Goal: Navigation & Orientation: Find specific page/section

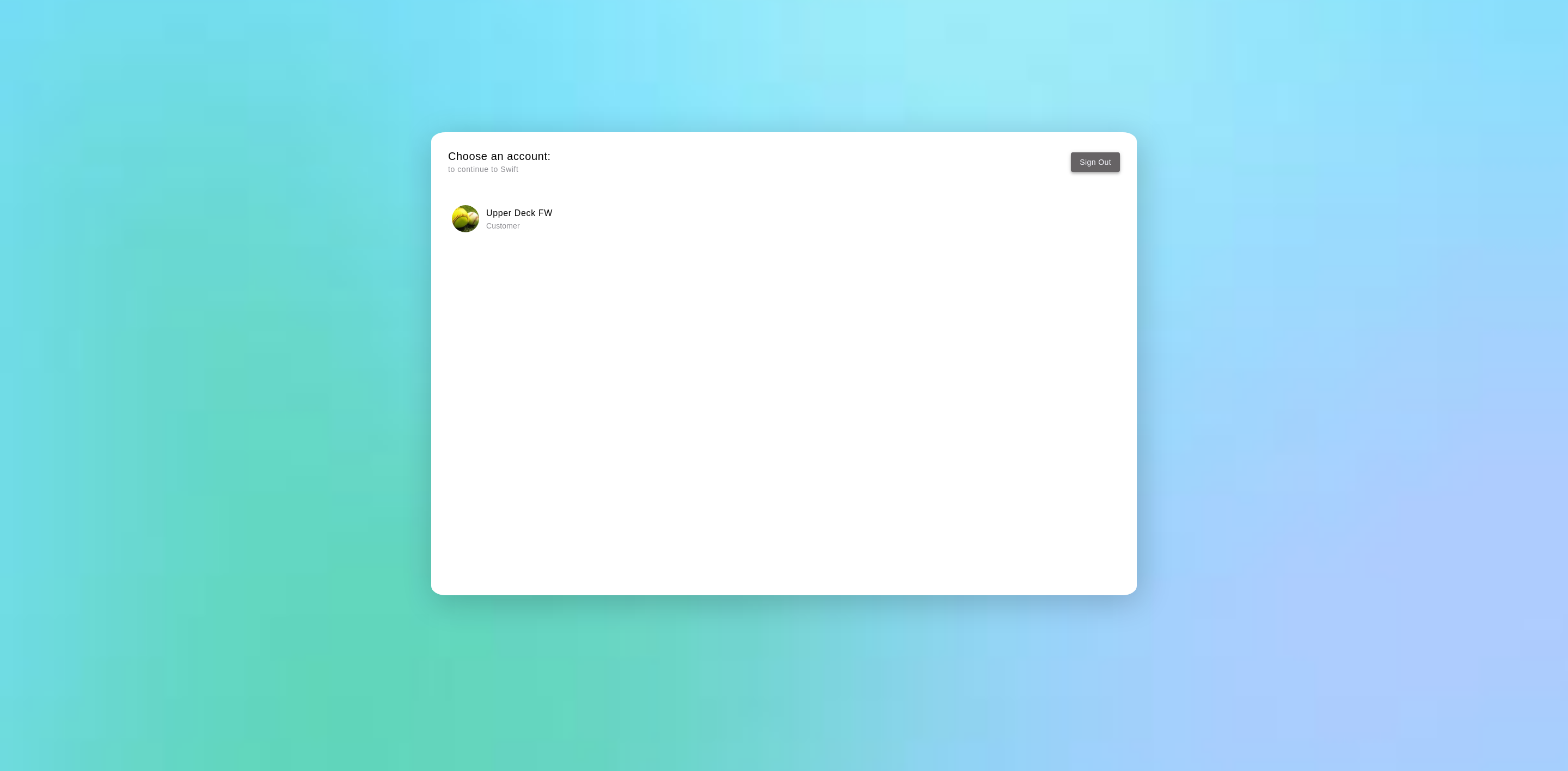
click at [1085, 155] on button "Sign Out" at bounding box center [1095, 162] width 49 height 20
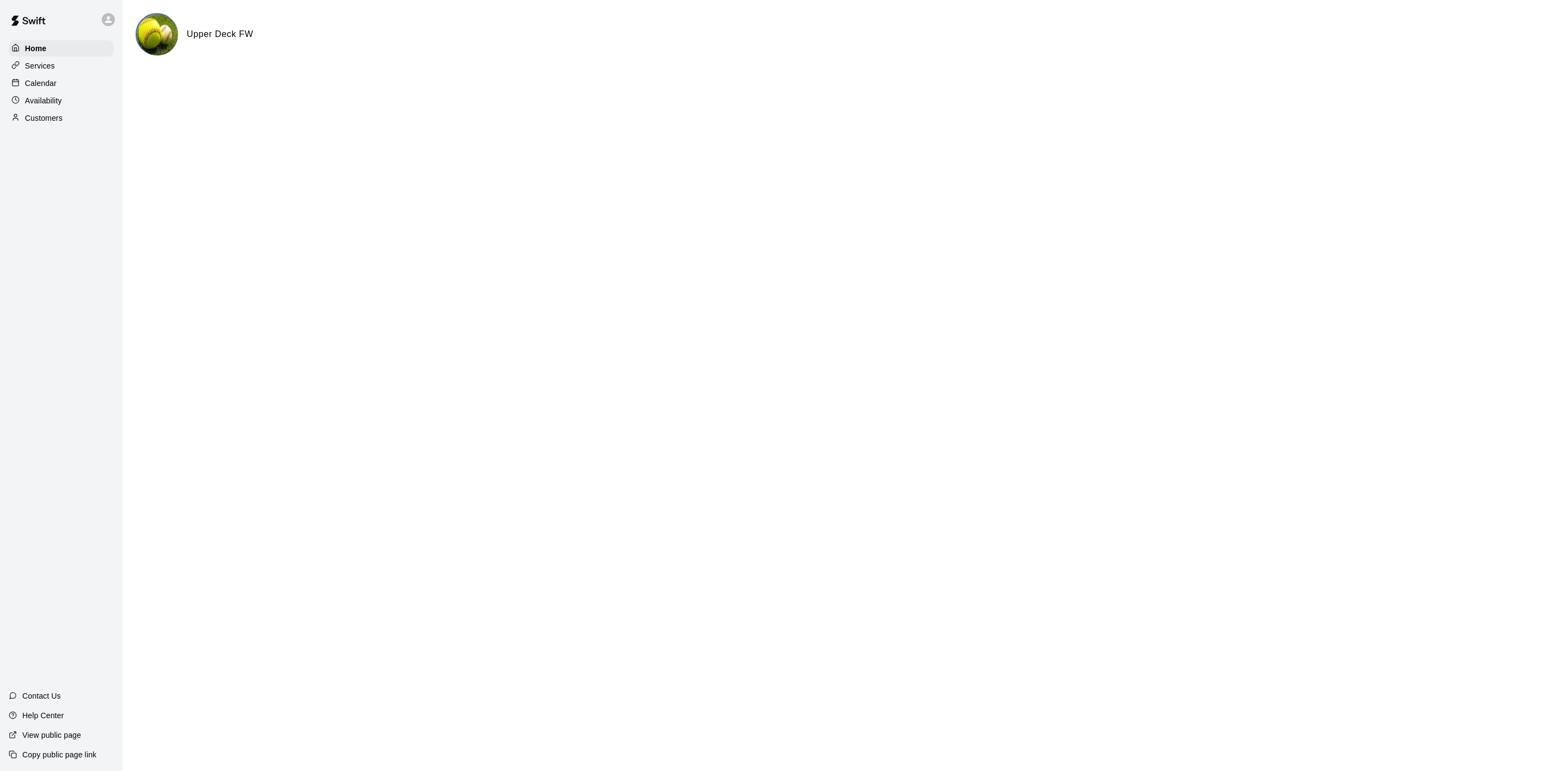
click at [59, 86] on div "Calendar" at bounding box center [61, 83] width 105 height 16
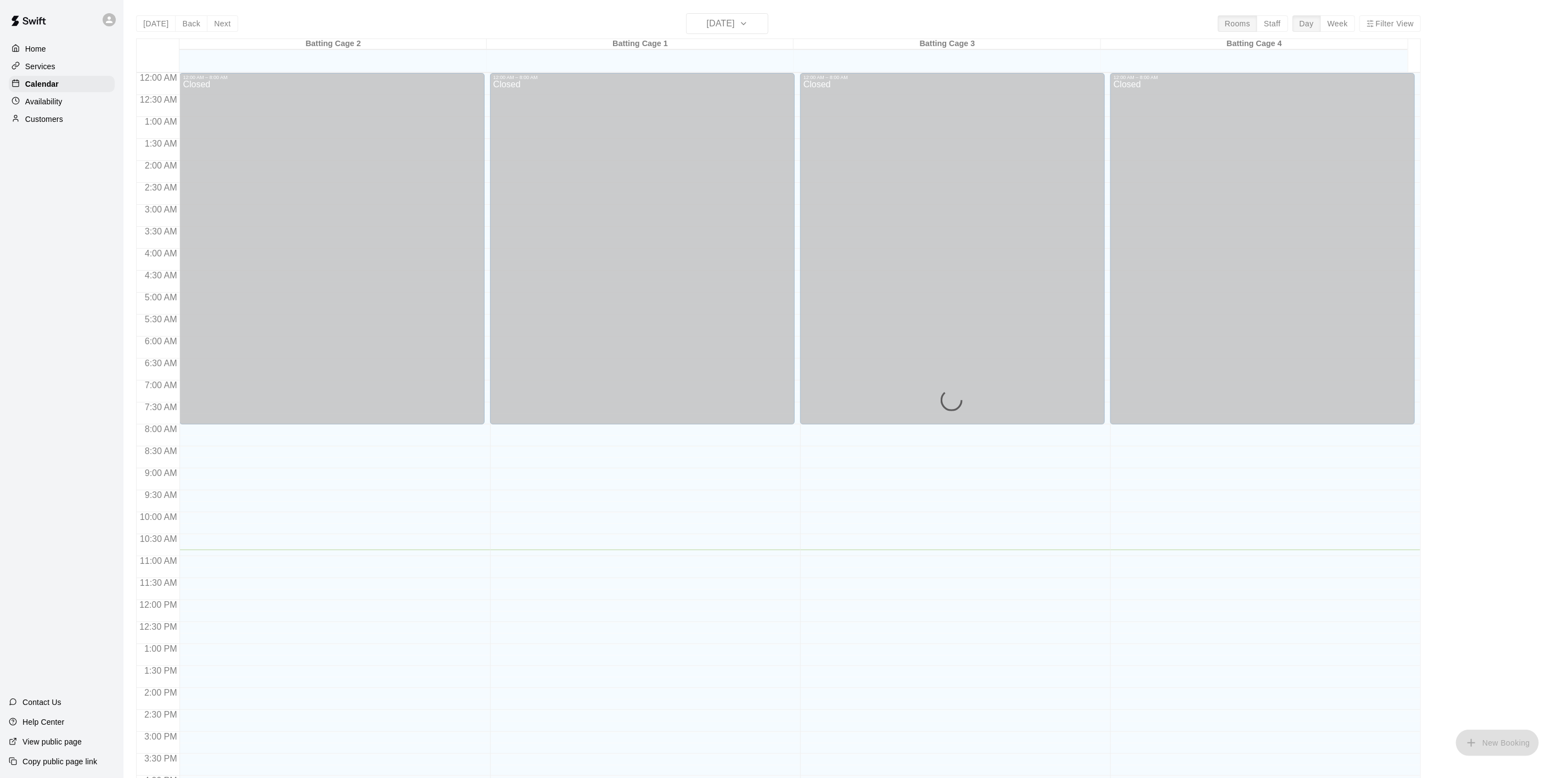
scroll to position [304, 0]
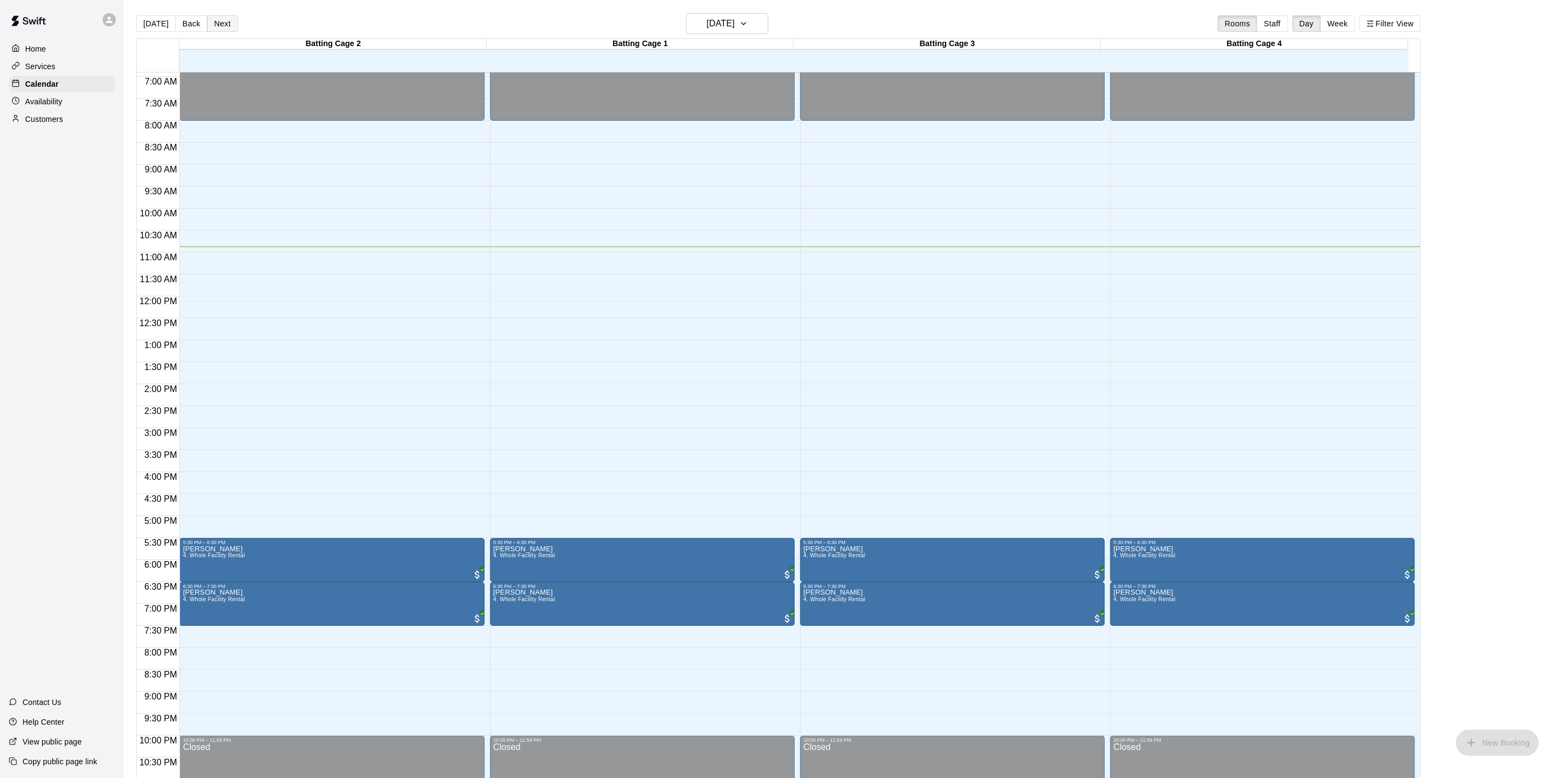
drag, startPoint x: 218, startPoint y: 32, endPoint x: 206, endPoint y: 23, distance: 15.0
click at [218, 32] on div "Today Back Next Tuesday Aug 12 Rooms Staff Day Week Filter View" at bounding box center [779, 25] width 1285 height 25
drag, startPoint x: 211, startPoint y: 20, endPoint x: 211, endPoint y: 27, distance: 7.0
click at [211, 22] on button "Next" at bounding box center [222, 23] width 31 height 17
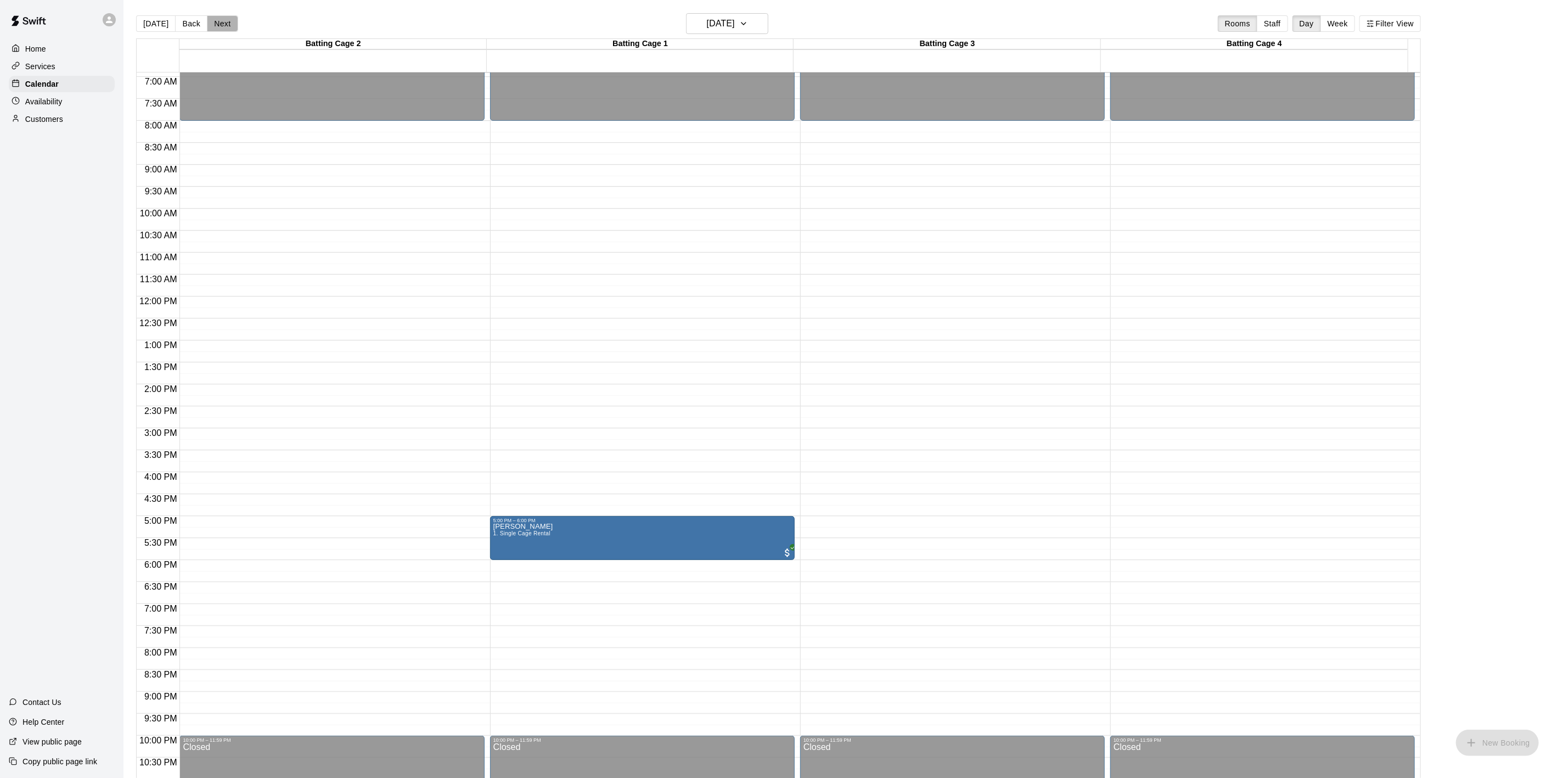
click at [216, 29] on button "Next" at bounding box center [222, 23] width 31 height 17
click at [229, 20] on button "Next" at bounding box center [222, 23] width 31 height 17
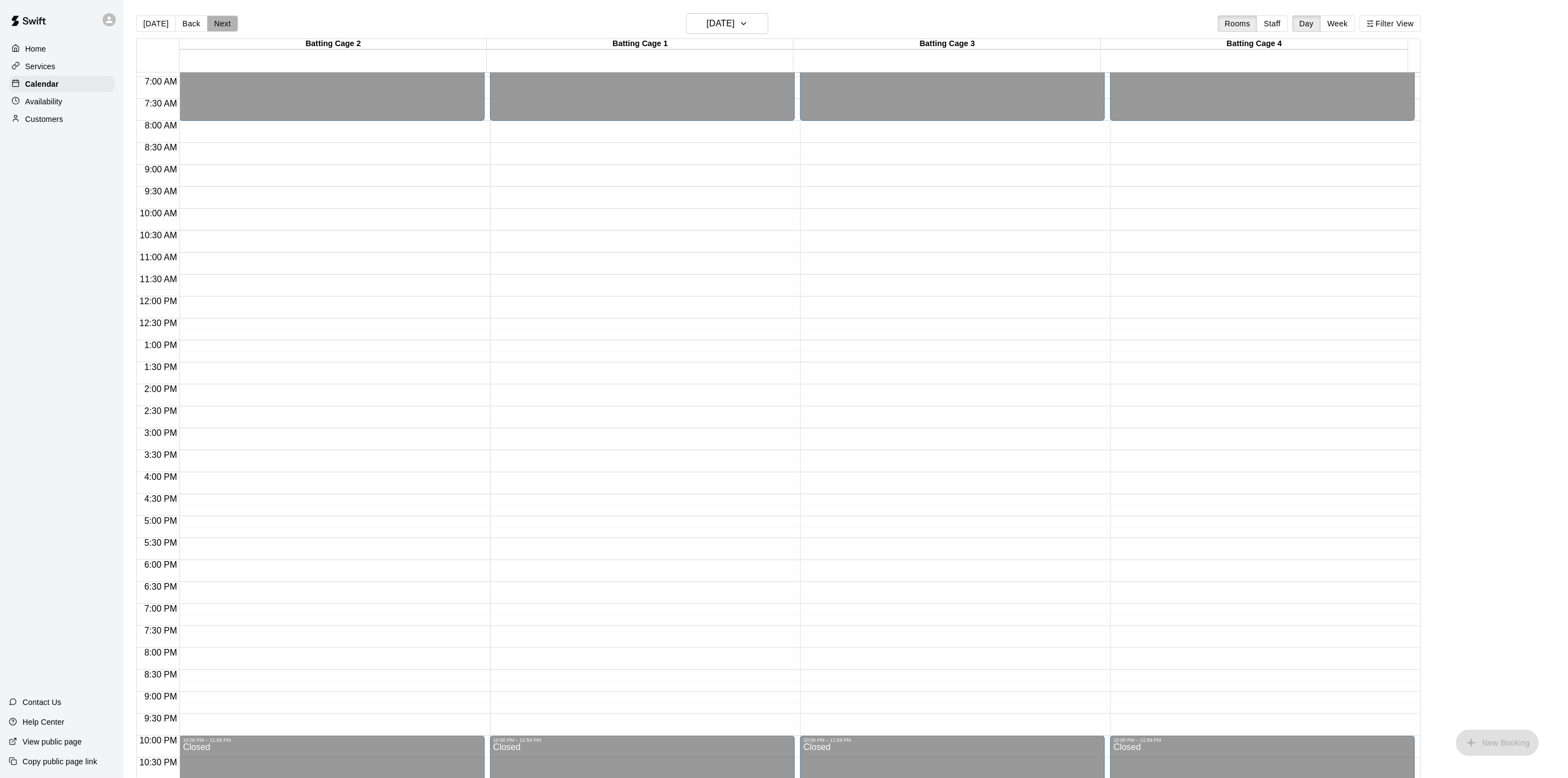
click at [231, 25] on button "Next" at bounding box center [222, 23] width 31 height 17
click at [232, 26] on button "Next" at bounding box center [222, 23] width 31 height 17
click at [230, 25] on button "Next" at bounding box center [222, 23] width 31 height 17
click at [231, 29] on button "Next" at bounding box center [222, 23] width 31 height 17
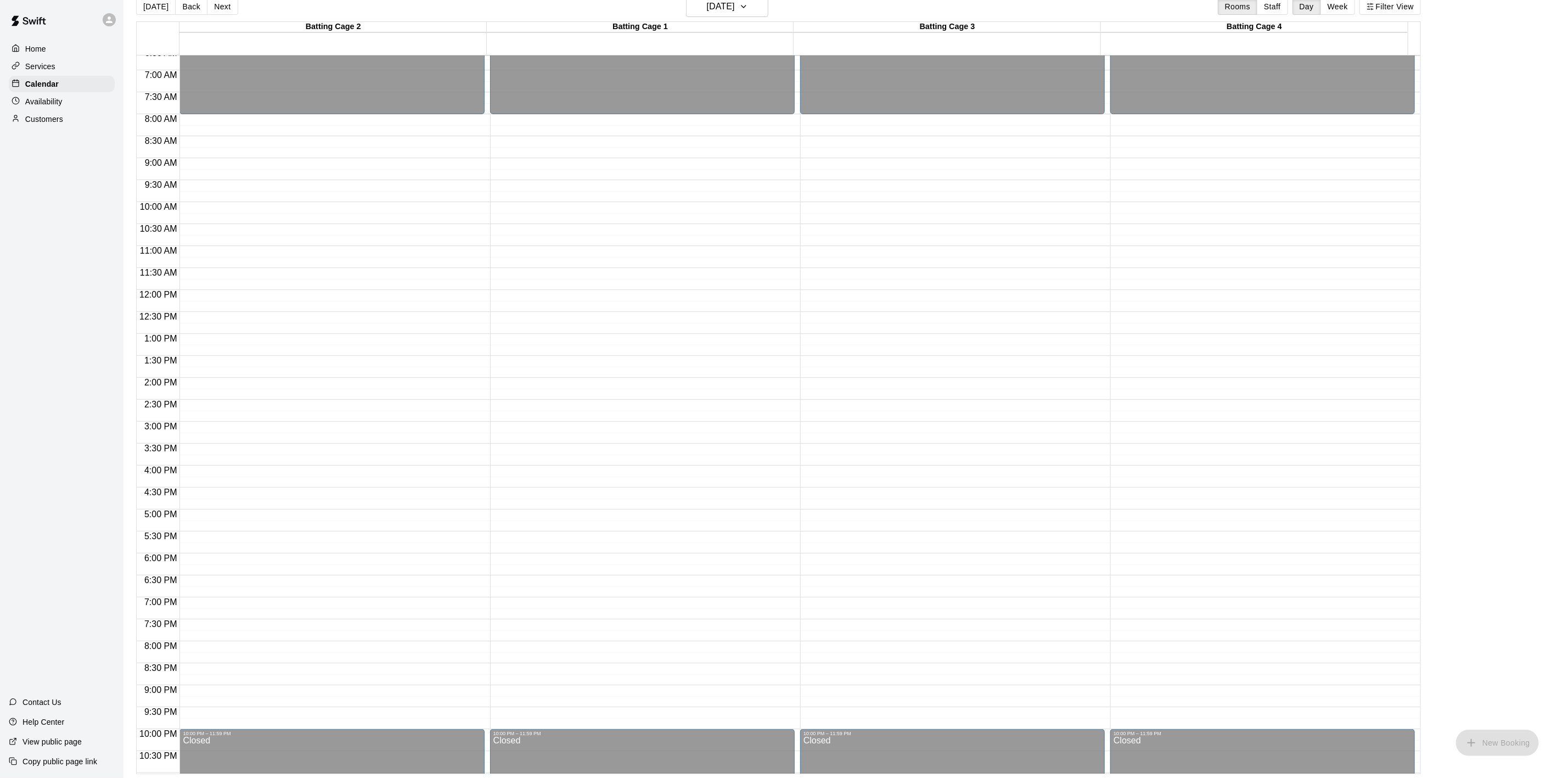
scroll to position [336, 0]
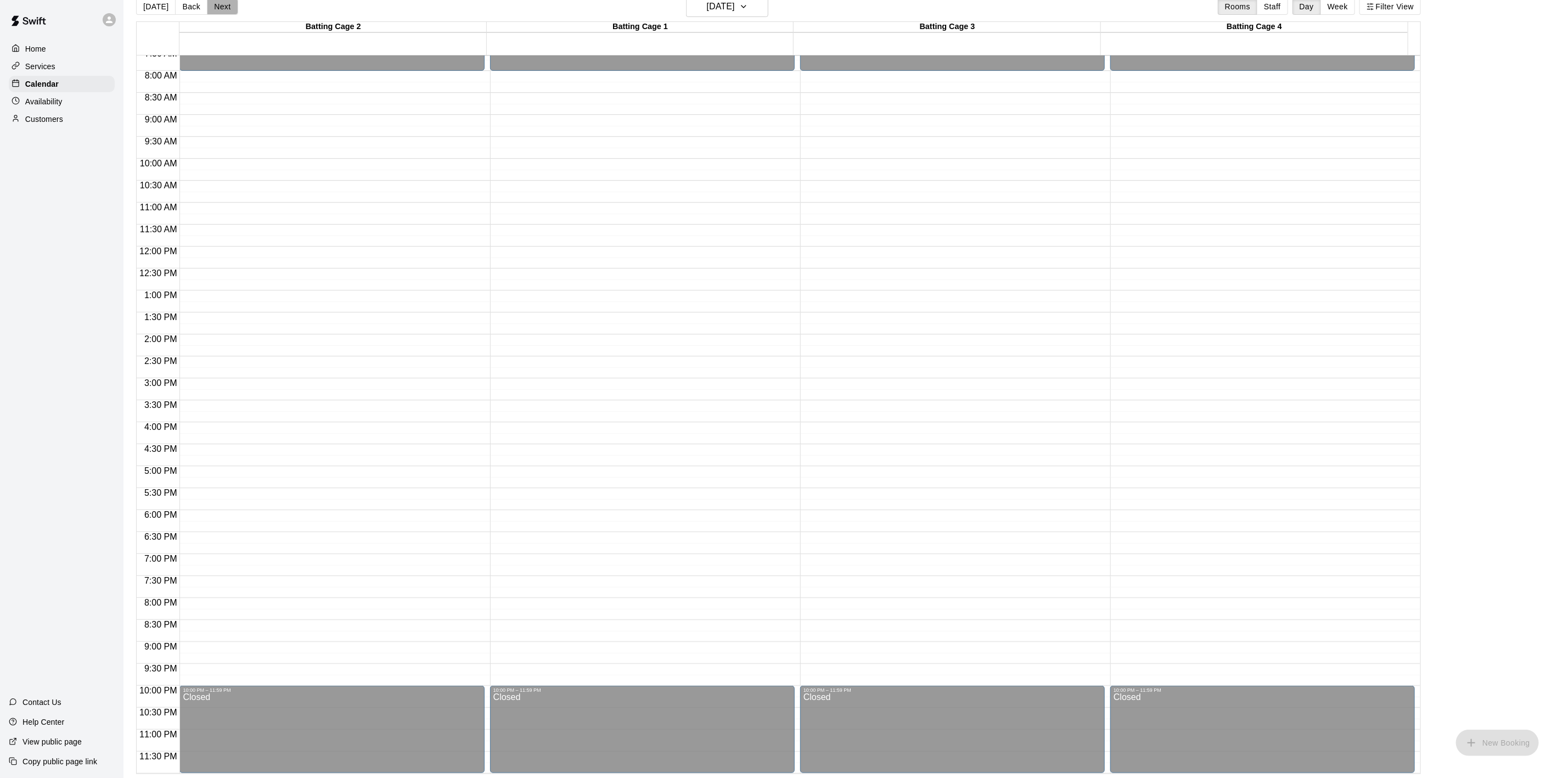
click at [219, 1] on button "Next" at bounding box center [222, 6] width 31 height 17
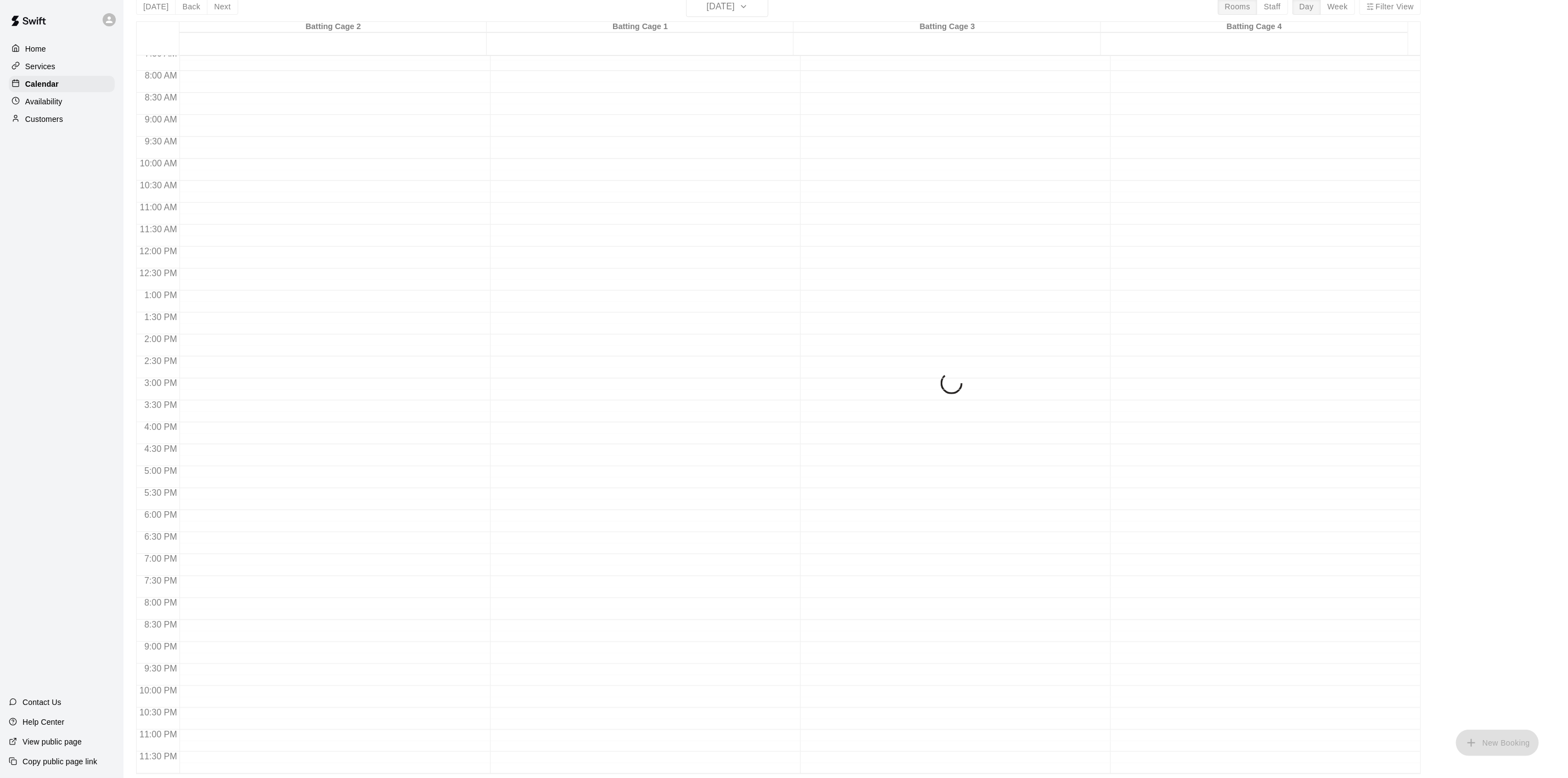
click at [219, 2] on main "Today Back Next Wednesday Aug 20 Rooms Staff Day Week Filter View Batting Cage …" at bounding box center [846, 381] width 1445 height 796
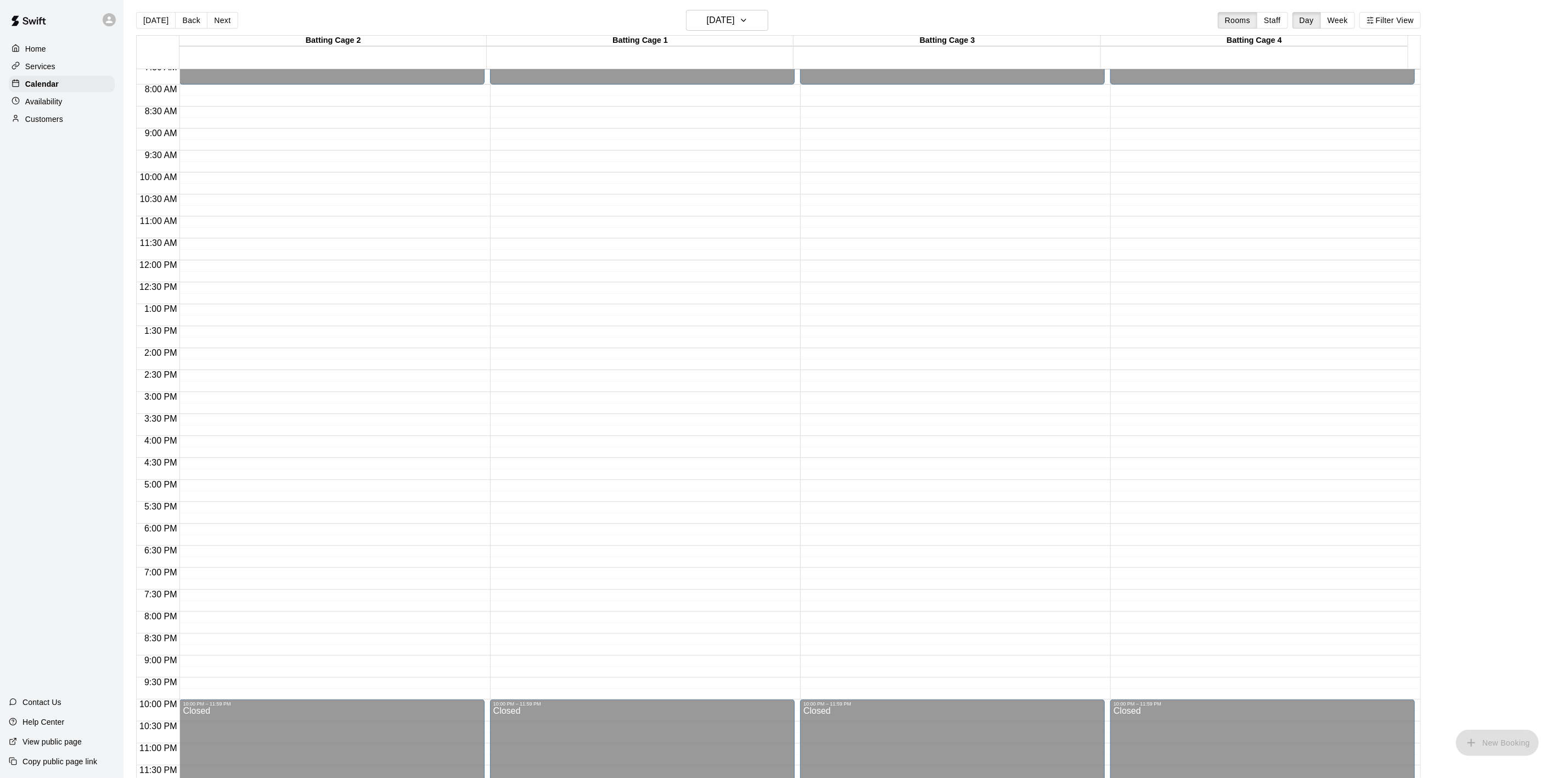
drag, startPoint x: 219, startPoint y: 4, endPoint x: 226, endPoint y: 15, distance: 13.0
click at [220, 5] on main "Today Back Next Wednesday Aug 20 Rooms Staff Day Week Filter View Batting Cage …" at bounding box center [846, 395] width 1445 height 796
click at [227, 17] on button "Next" at bounding box center [222, 20] width 31 height 17
click at [221, 25] on button "Next" at bounding box center [222, 20] width 31 height 17
click at [221, 25] on button "Next" at bounding box center [222, 20] width 31 height 17
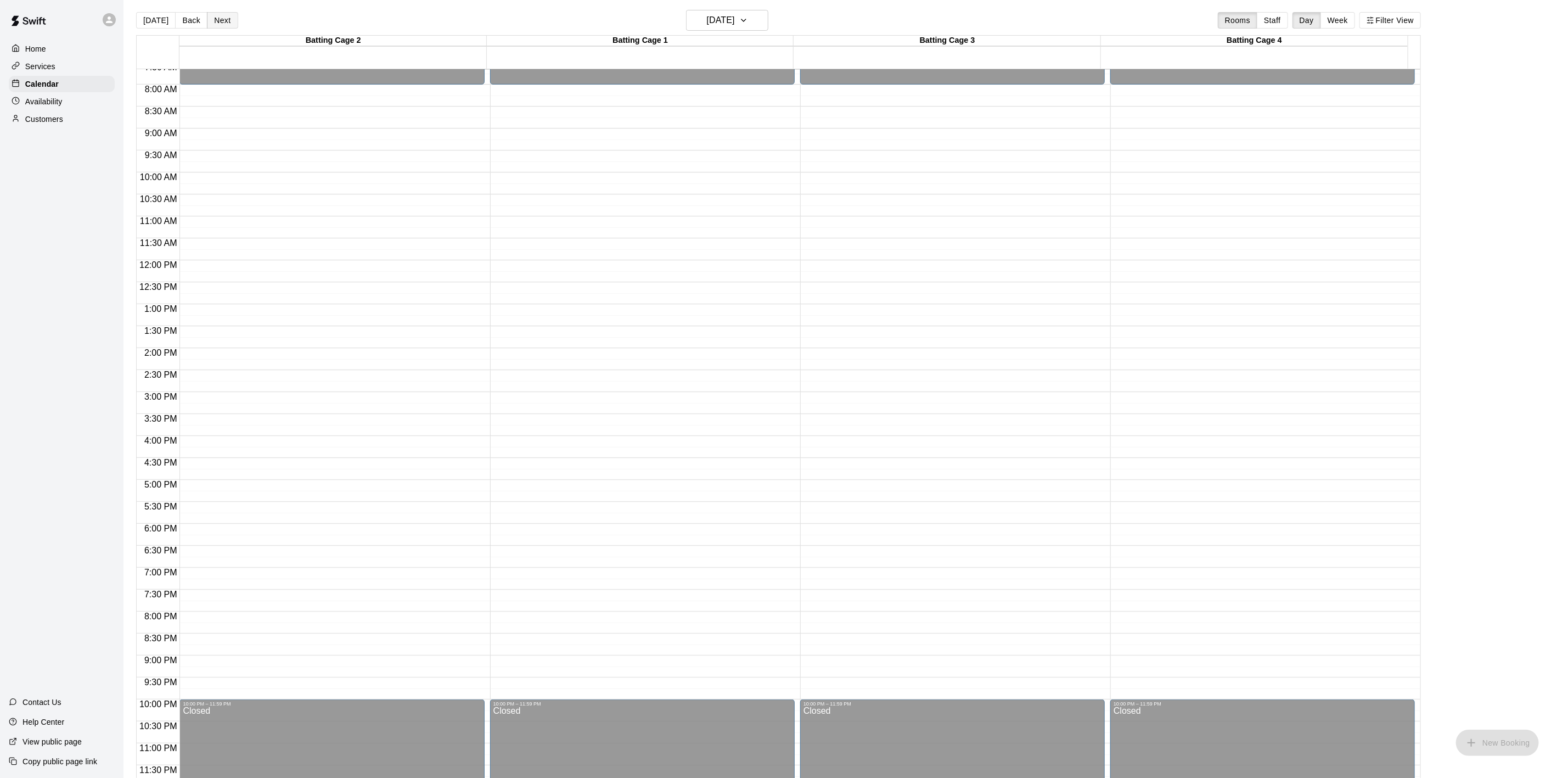
click at [221, 25] on button "Next" at bounding box center [222, 20] width 31 height 17
click at [221, 26] on button "Next" at bounding box center [222, 20] width 31 height 17
click at [221, 27] on button "Next" at bounding box center [222, 20] width 31 height 17
click at [221, 29] on div "Today Back Next Tuesday Aug 26 Rooms Staff Day Week Filter View" at bounding box center [779, 22] width 1285 height 25
click at [221, 30] on div "Today Back Next Tuesday Aug 26 Rooms Staff Day Week Filter View" at bounding box center [779, 22] width 1285 height 25
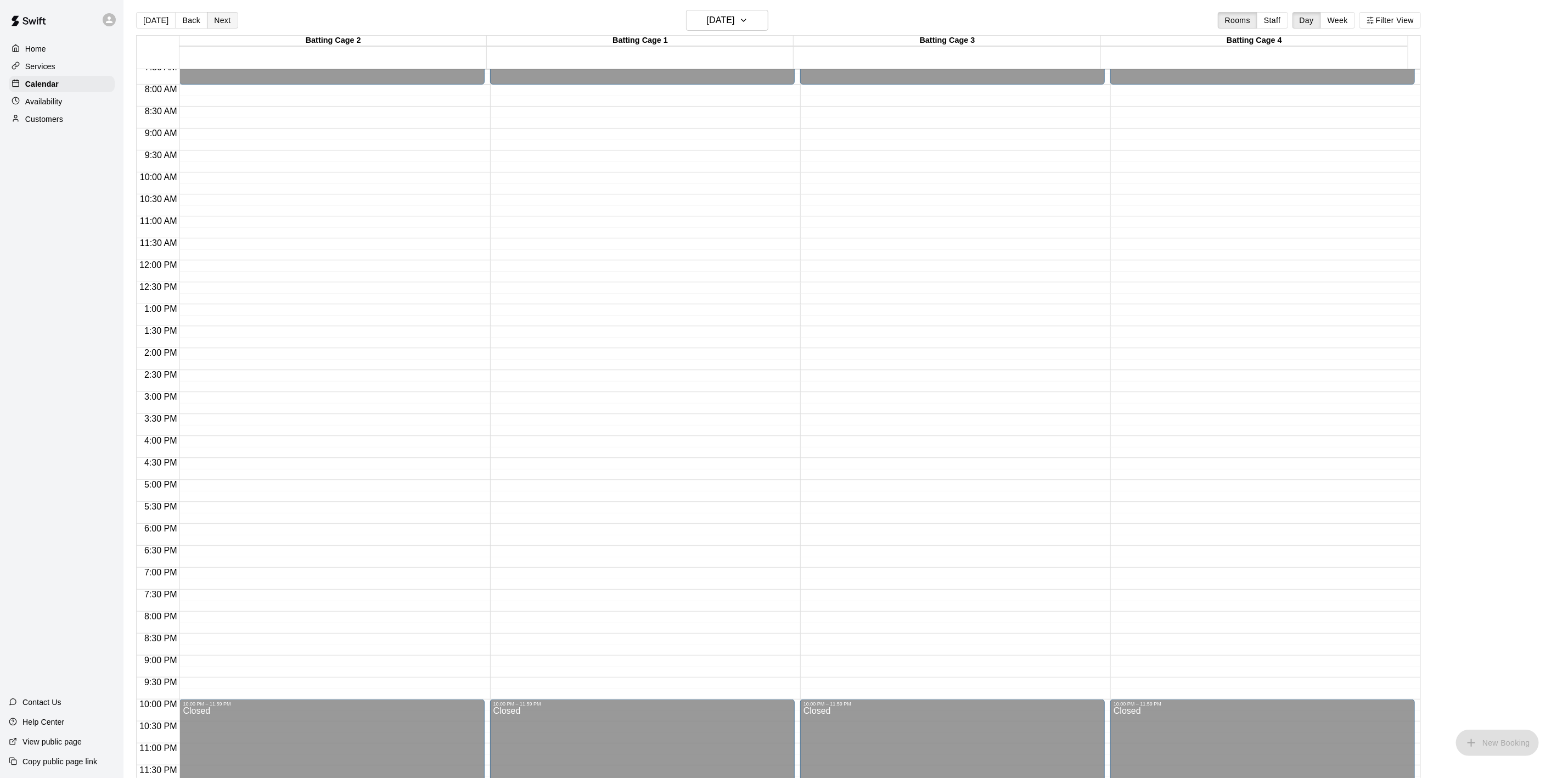
click at [222, 25] on button "Next" at bounding box center [222, 20] width 31 height 17
click at [53, 50] on div "Home" at bounding box center [61, 49] width 106 height 17
